Goal: Find specific page/section: Find specific page/section

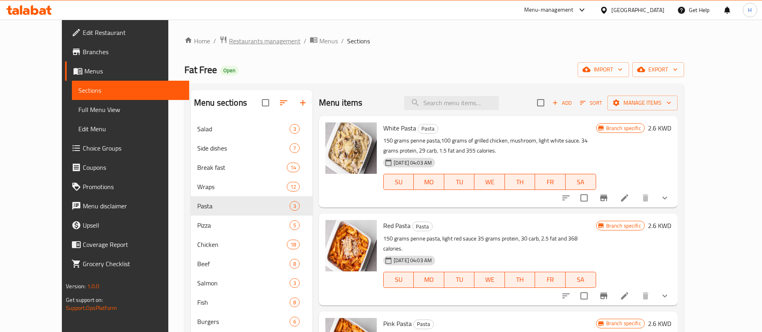
drag, startPoint x: 0, startPoint y: 0, endPoint x: 219, endPoint y: 42, distance: 223.0
click at [229, 42] on span "Restaurants management" at bounding box center [265, 41] width 72 height 10
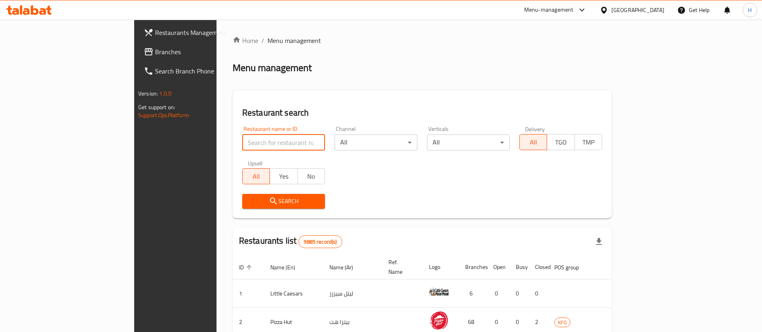
click at [242, 148] on input "search" at bounding box center [283, 143] width 83 height 16
type input "tetas"
click button "Search" at bounding box center [283, 201] width 83 height 15
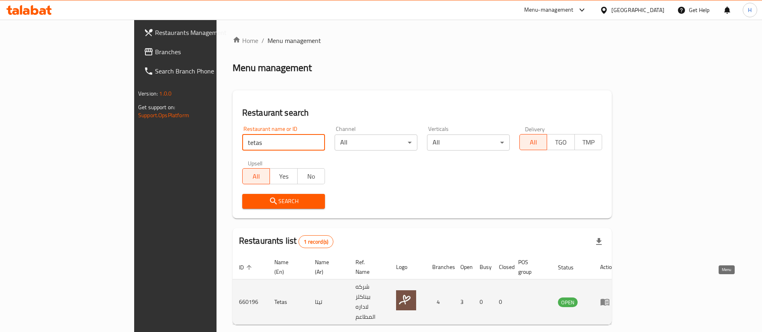
click at [610, 297] on icon "enhanced table" at bounding box center [605, 302] width 10 height 10
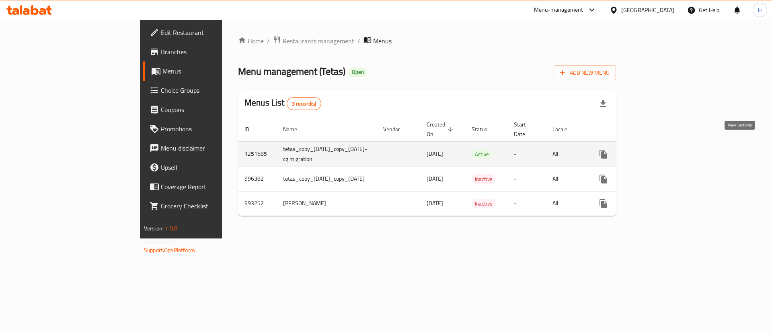
click at [666, 150] on icon "enhanced table" at bounding box center [661, 155] width 10 height 10
